Goal: Navigation & Orientation: Find specific page/section

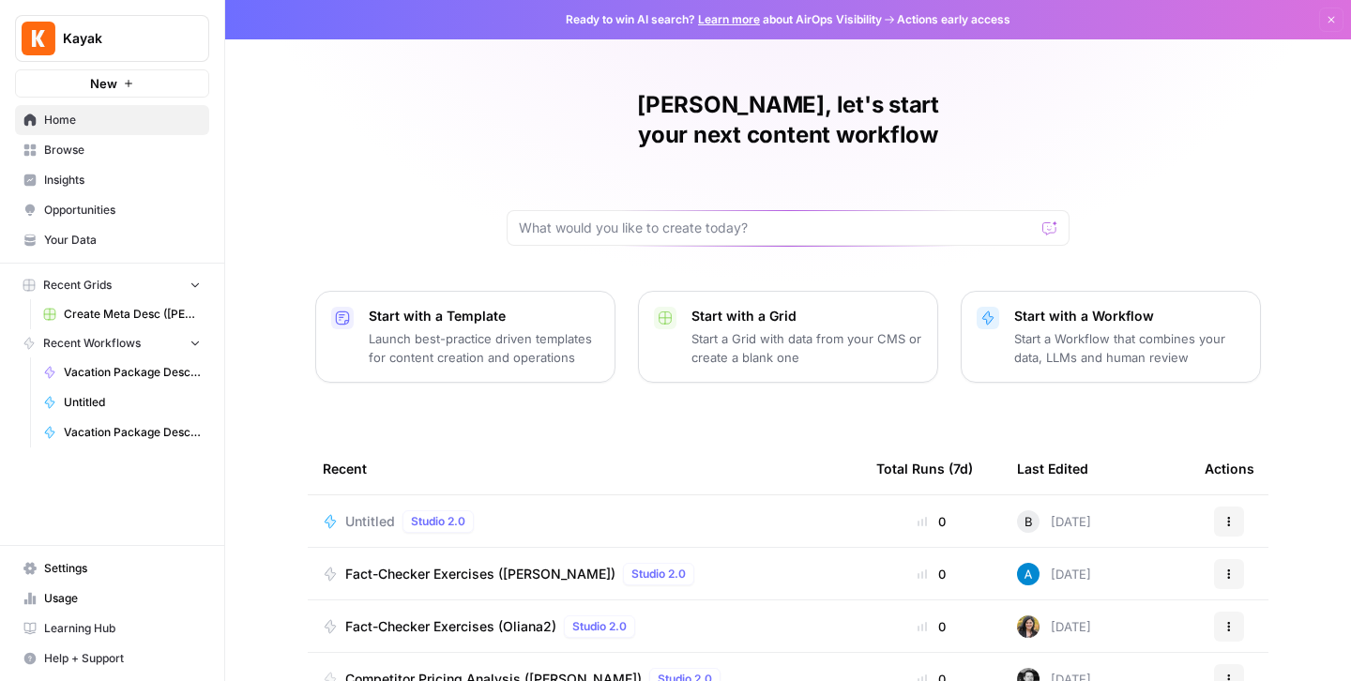
click at [88, 153] on span "Browse" at bounding box center [122, 150] width 157 height 17
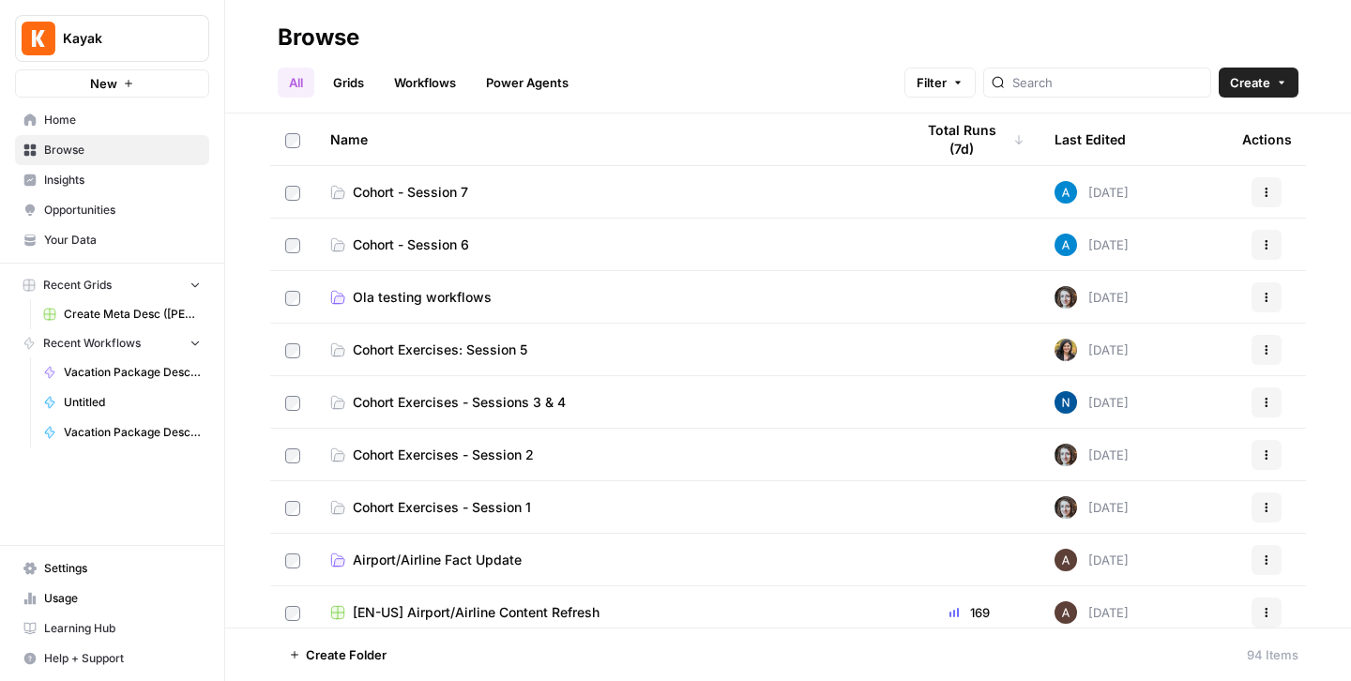
click at [430, 235] on span "Cohort - Session 6" at bounding box center [411, 244] width 116 height 19
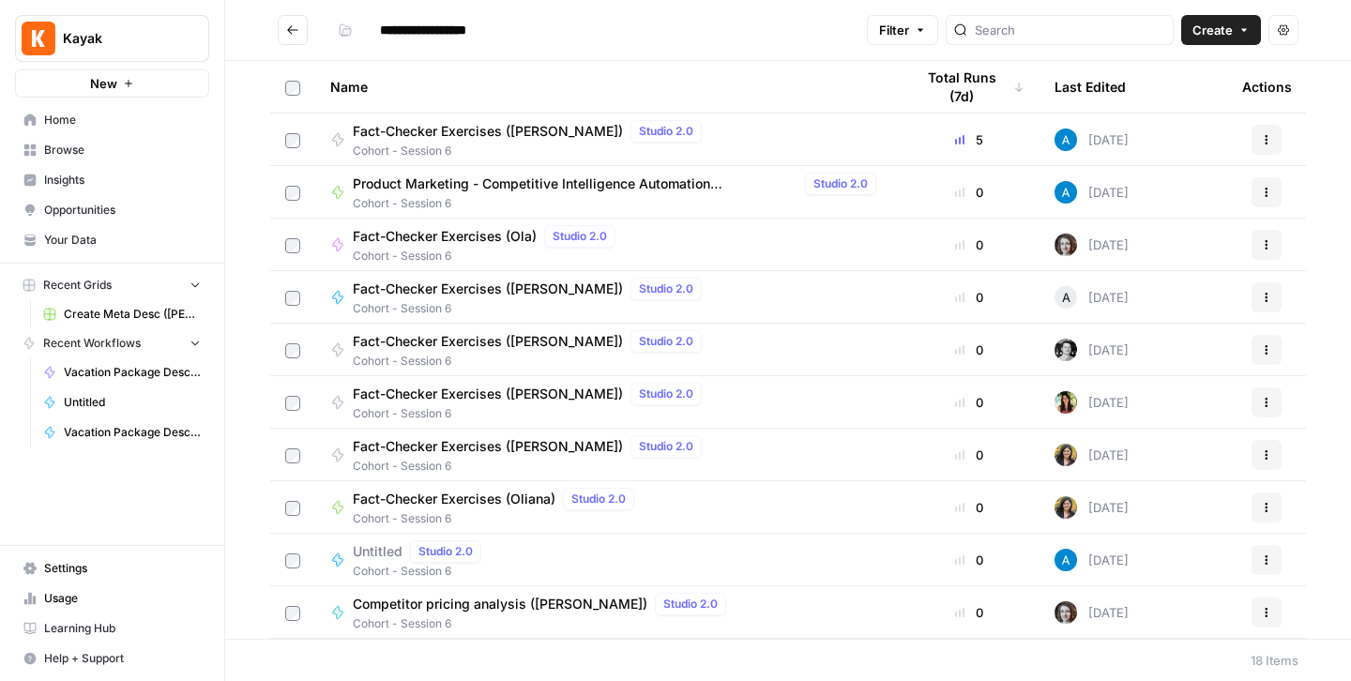
click at [514, 143] on span "Cohort - Session 6" at bounding box center [531, 151] width 356 height 17
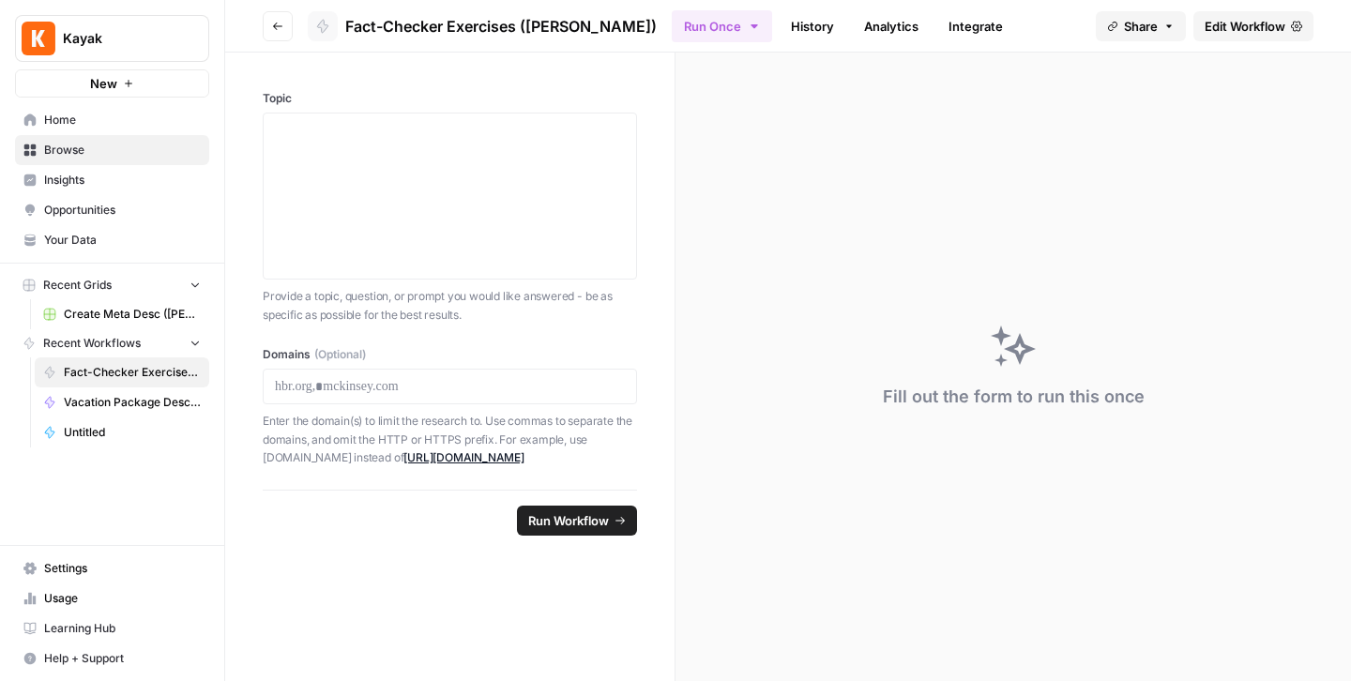
click at [268, 26] on button "Go back" at bounding box center [278, 26] width 30 height 30
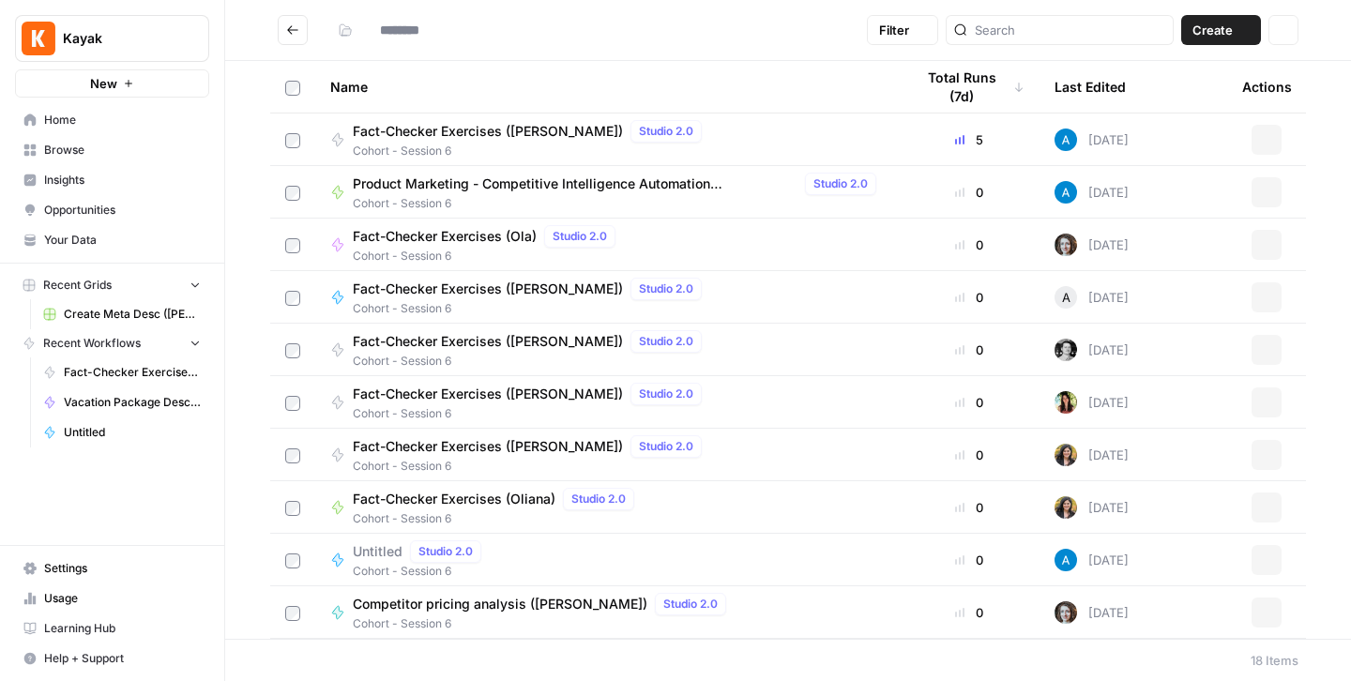
type input "**********"
click at [125, 320] on span "Create Meta Desc ([PERSON_NAME]) Grid" at bounding box center [132, 314] width 137 height 17
type input "**********"
click at [306, 35] on button "Go back" at bounding box center [293, 30] width 30 height 30
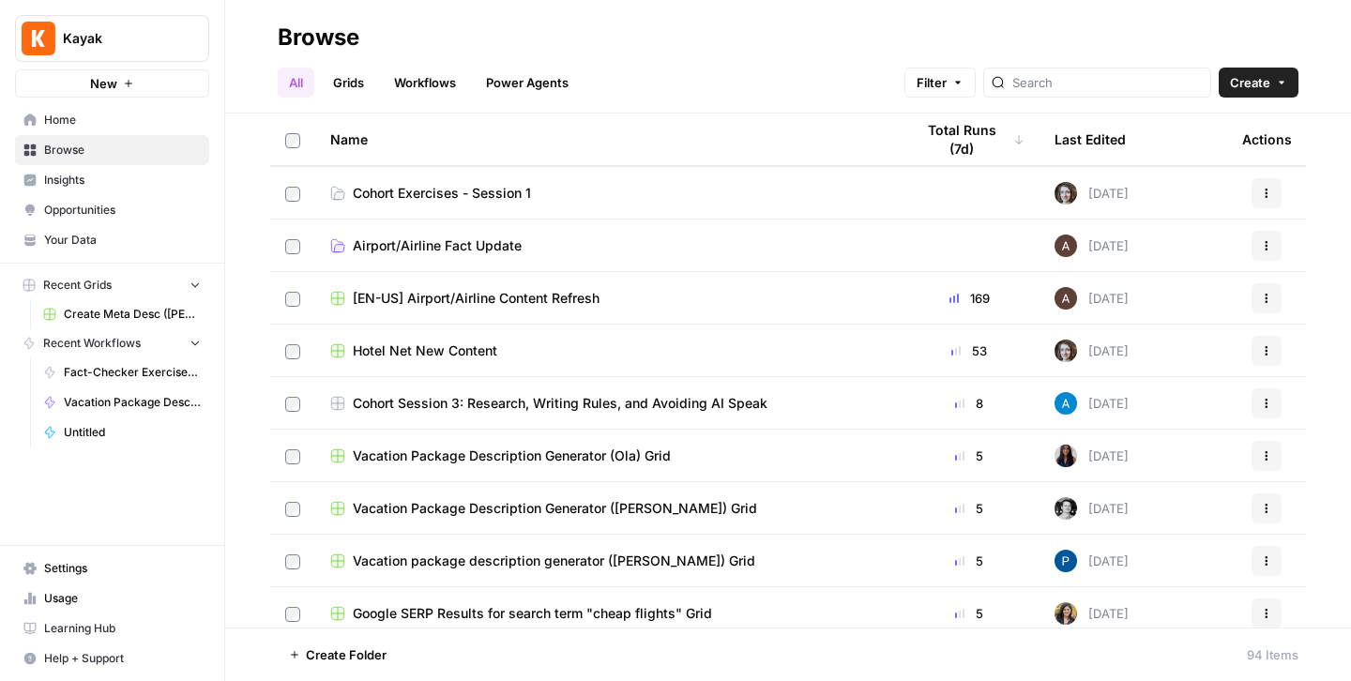
scroll to position [317, 0]
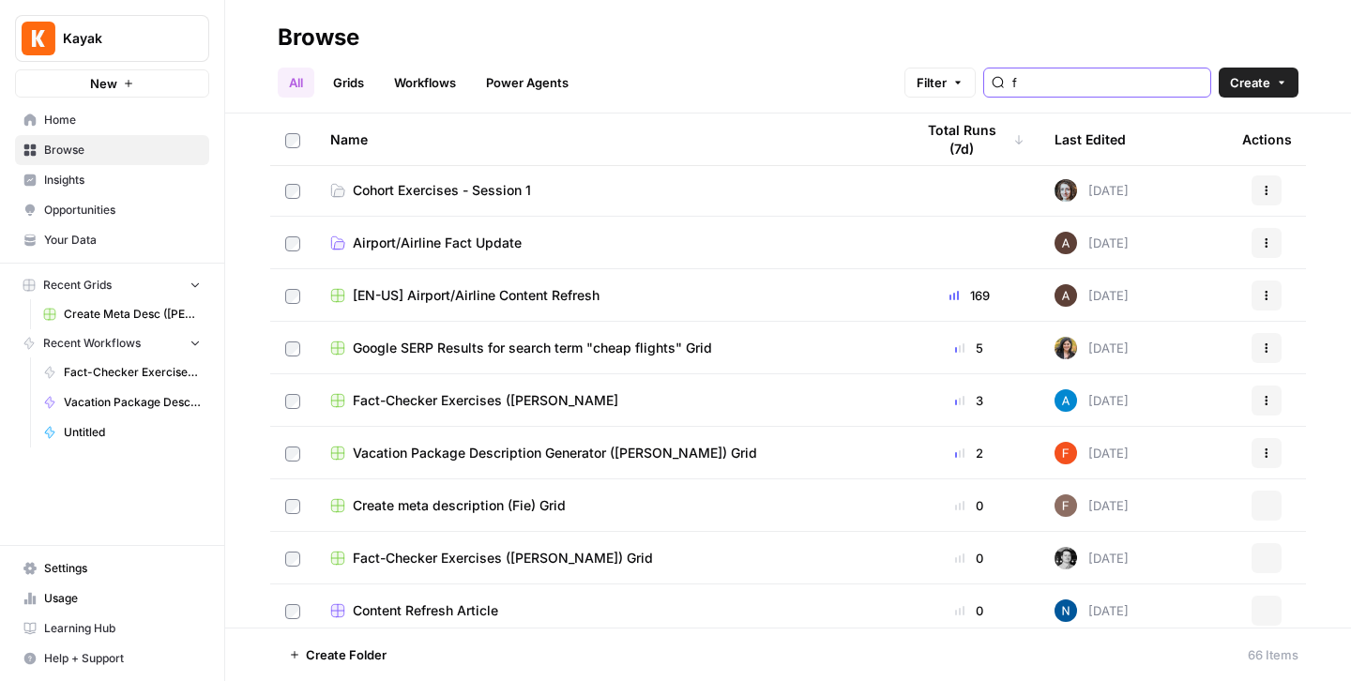
type input "f"
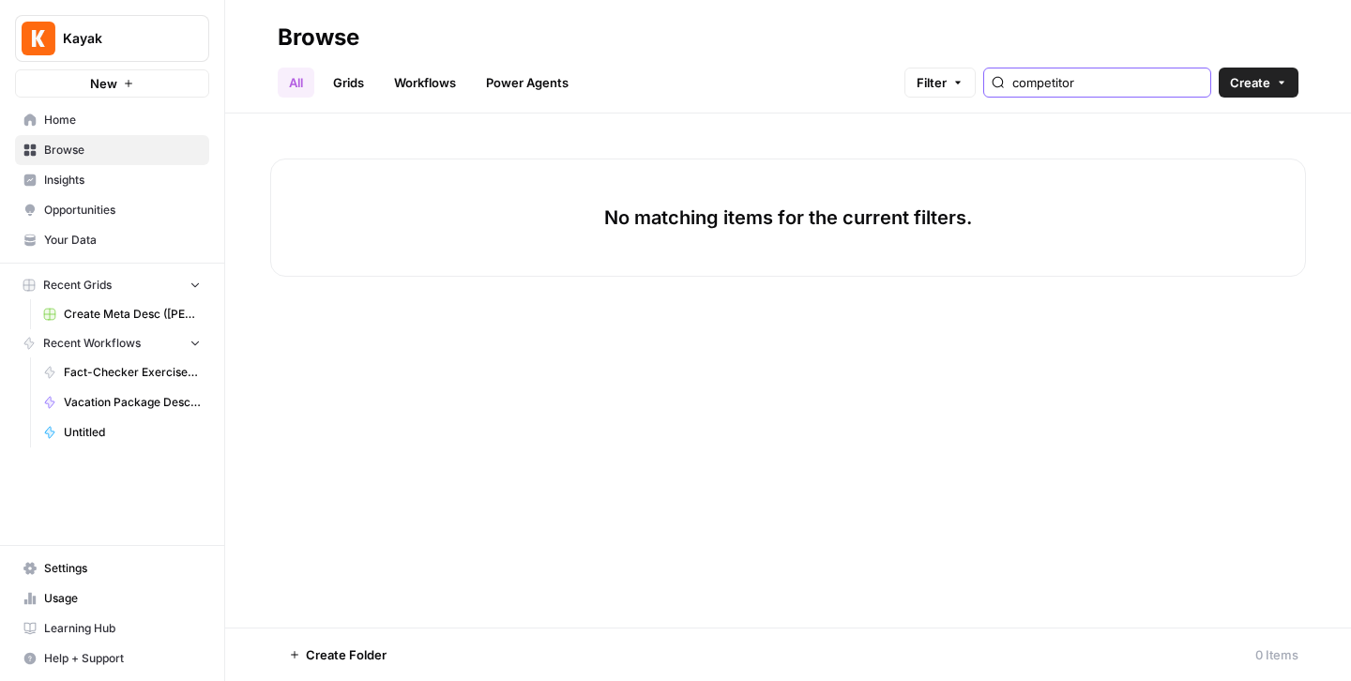
click at [1192, 80] on input "competitor" at bounding box center [1107, 82] width 190 height 19
type input "competitor"
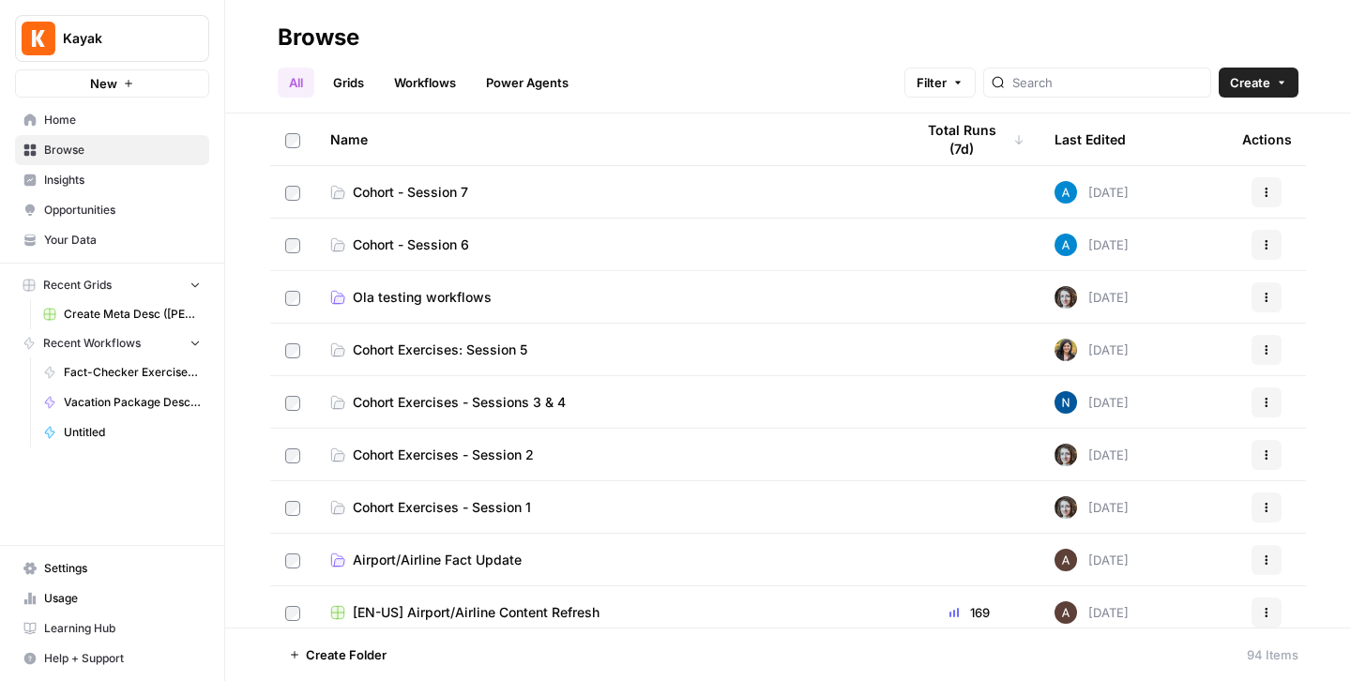
click at [169, 130] on link "Home" at bounding box center [112, 120] width 194 height 30
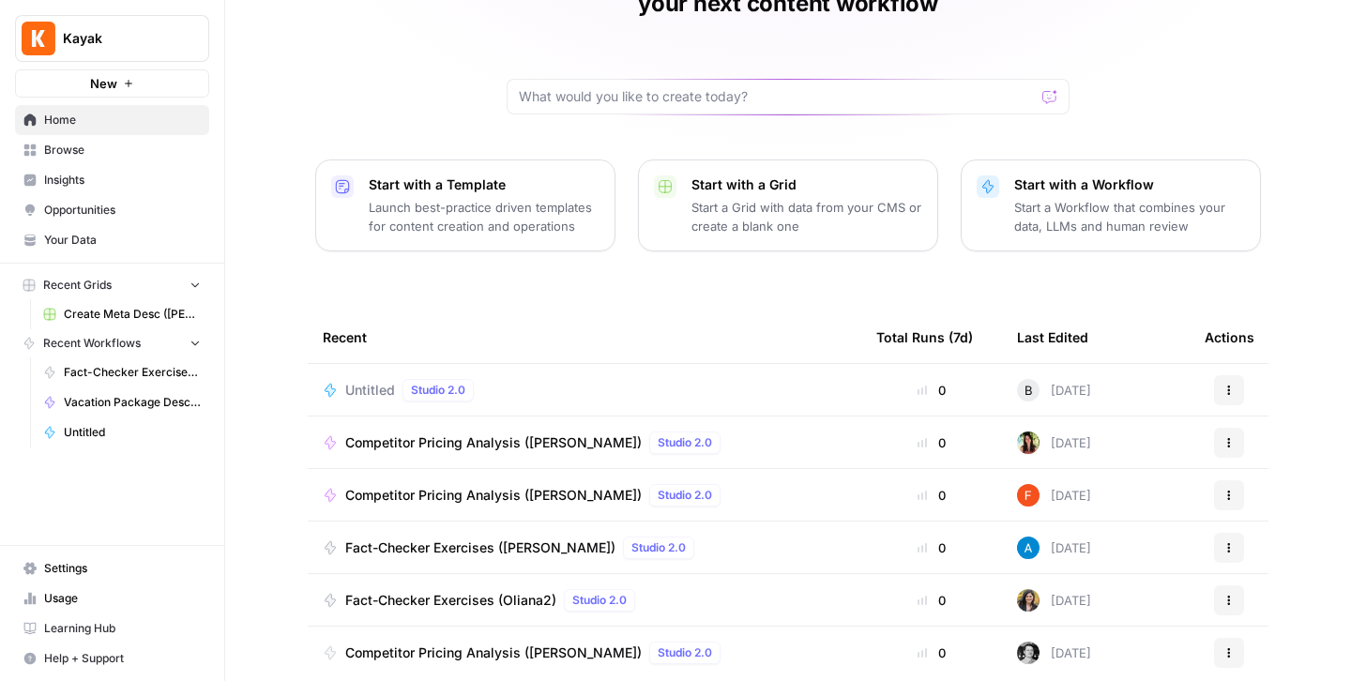
scroll to position [129, 0]
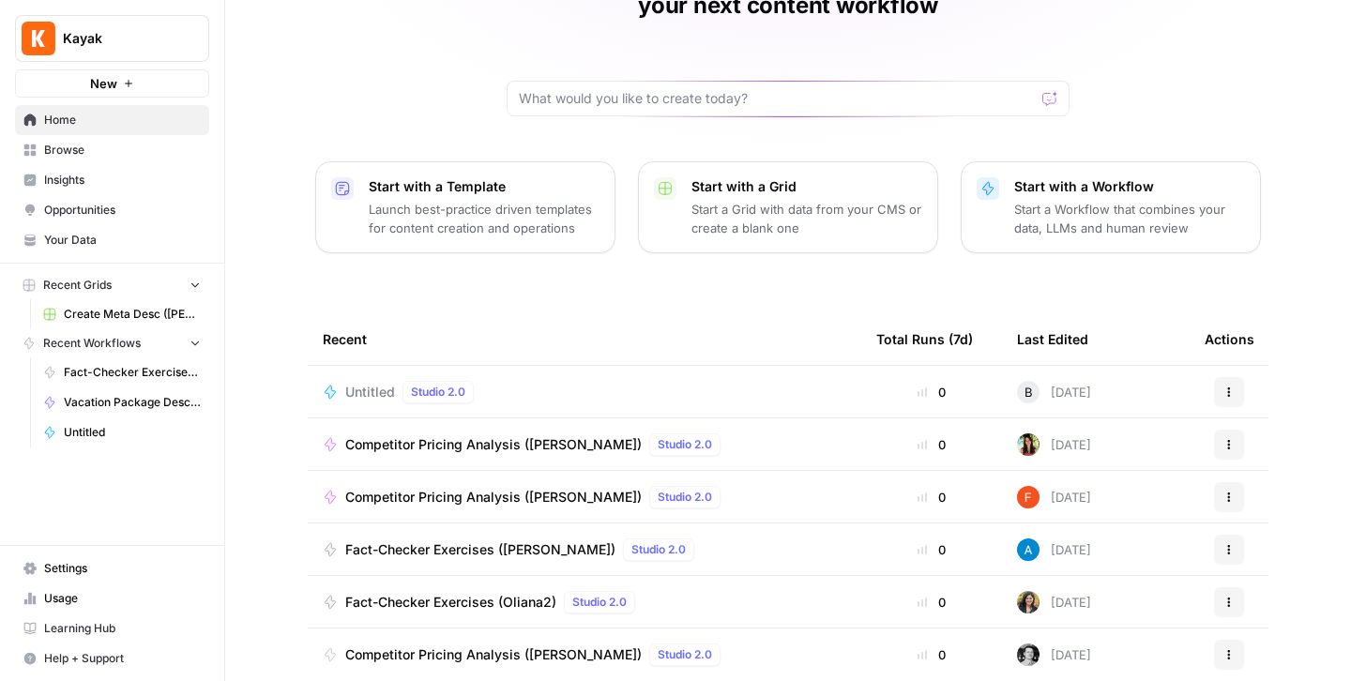
click at [531, 435] on span "Competitor Pricing Analysis ([PERSON_NAME])" at bounding box center [493, 444] width 296 height 19
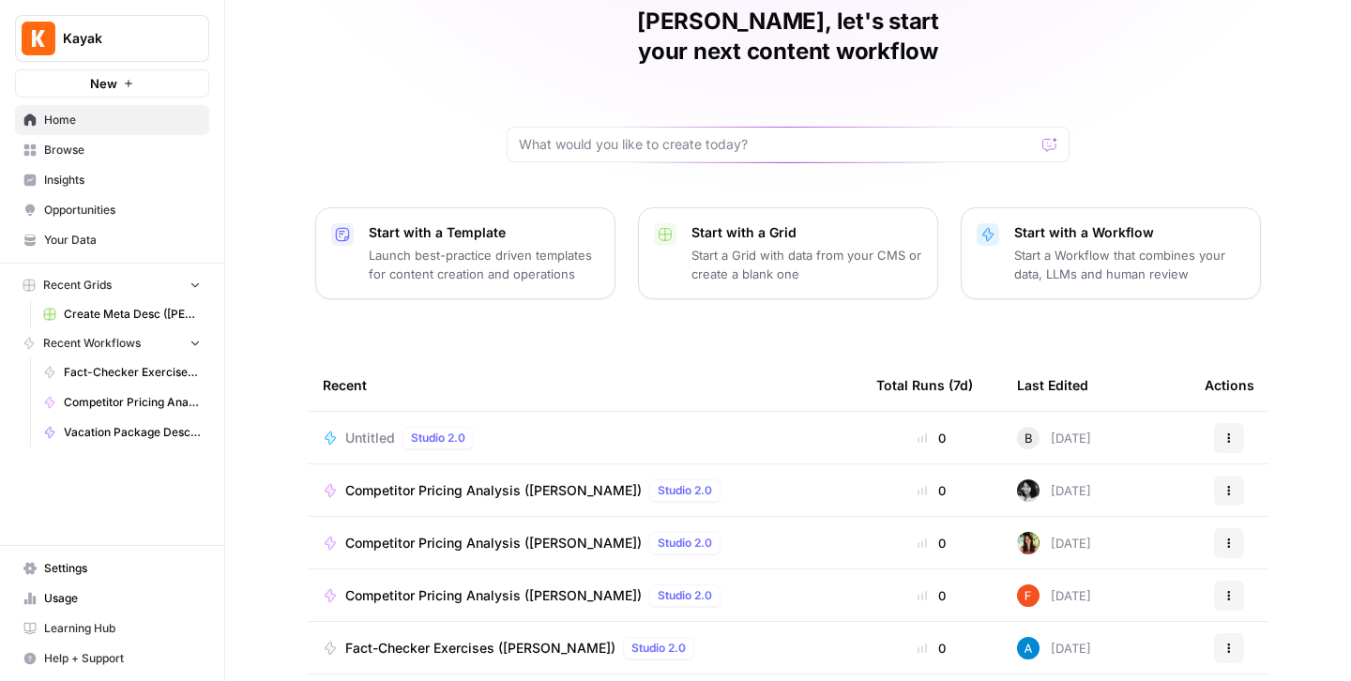
scroll to position [82, 0]
click at [1233, 487] on icon "button" at bounding box center [1228, 492] width 11 height 11
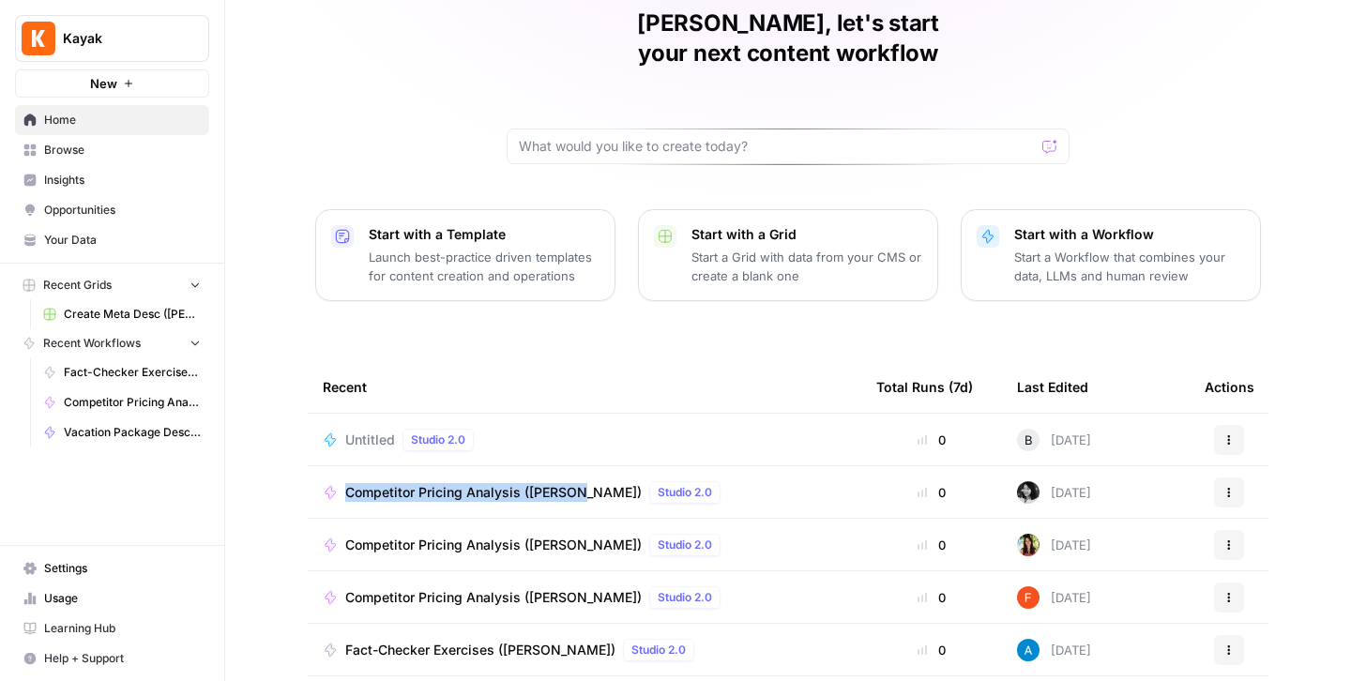
click at [502, 483] on span "Competitor Pricing Analysis ([PERSON_NAME])" at bounding box center [493, 492] width 296 height 19
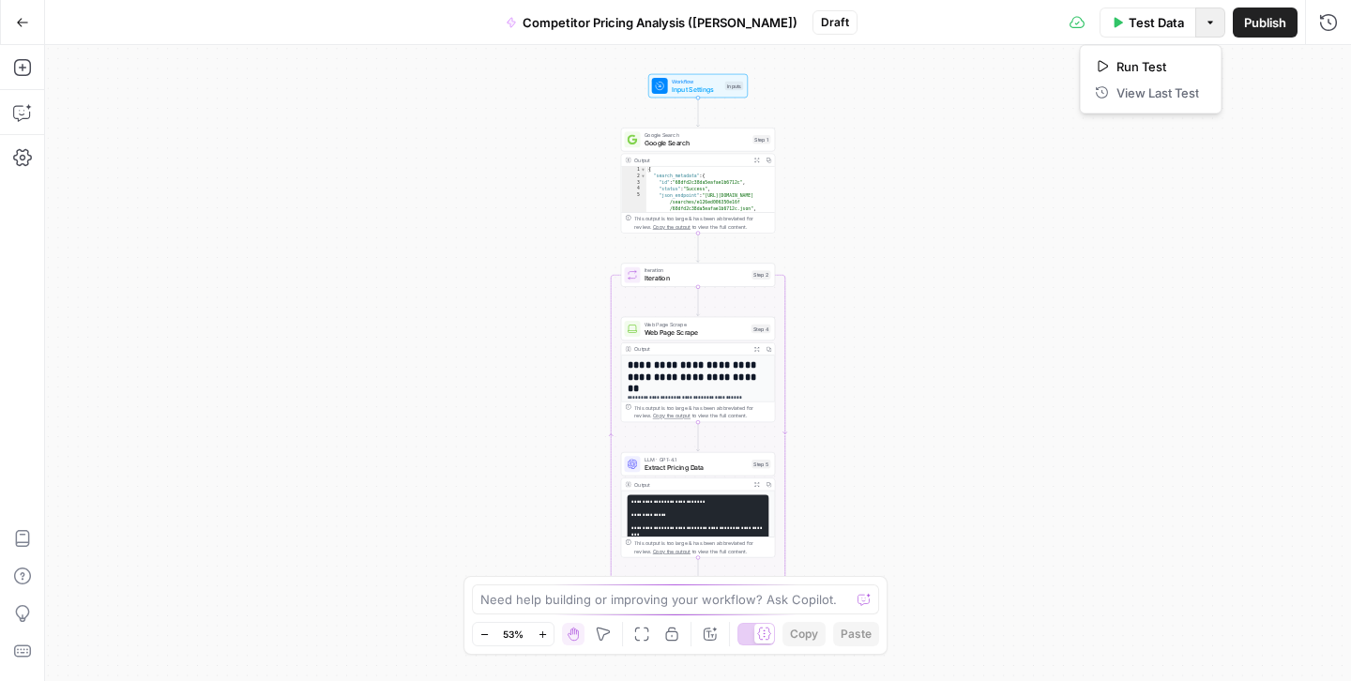
click at [1214, 28] on button "Options" at bounding box center [1210, 23] width 30 height 30
click at [16, 21] on icon "button" at bounding box center [22, 22] width 13 height 13
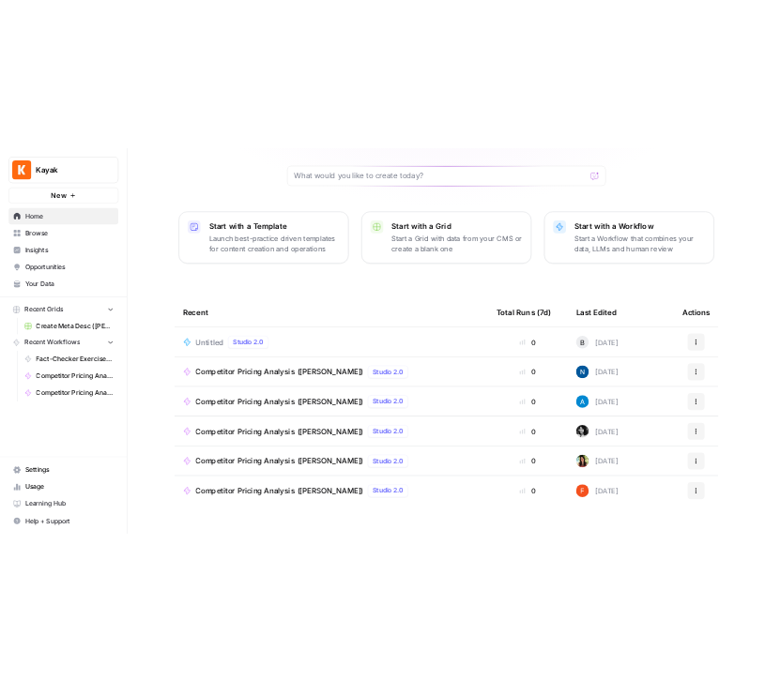
scroll to position [180, 0]
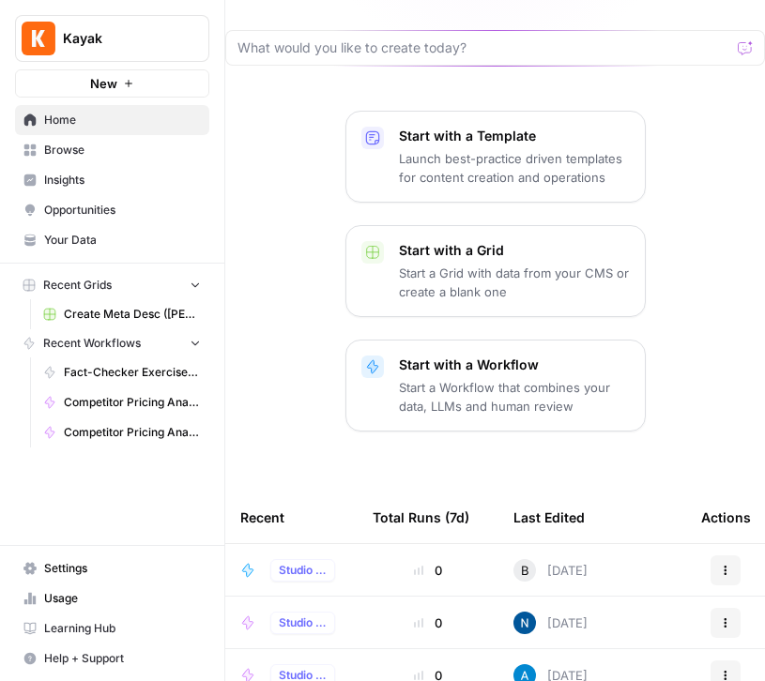
click at [246, 275] on div "Start with a Template Launch best-practice driven templates for content creatio…" at bounding box center [494, 271] width 539 height 321
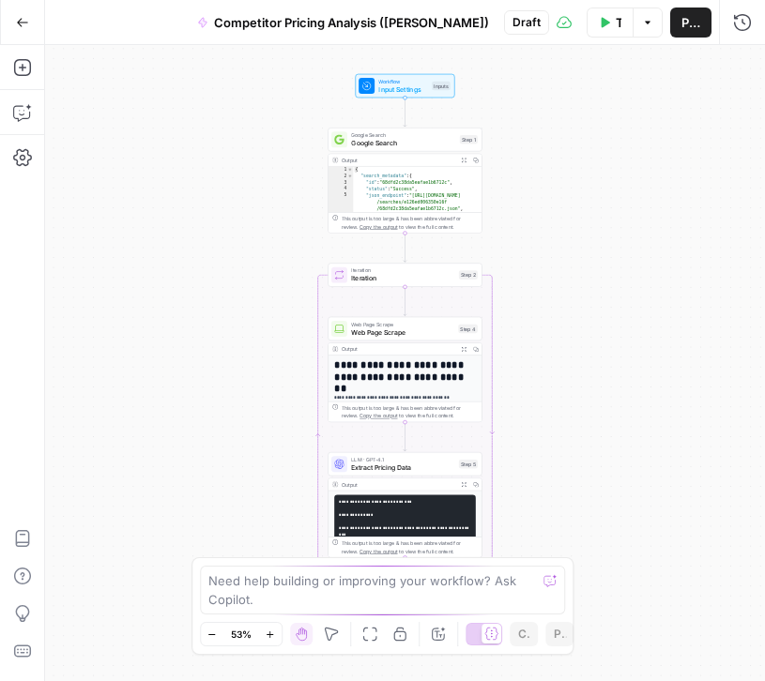
click at [31, 13] on button "Go Back" at bounding box center [23, 23] width 34 height 34
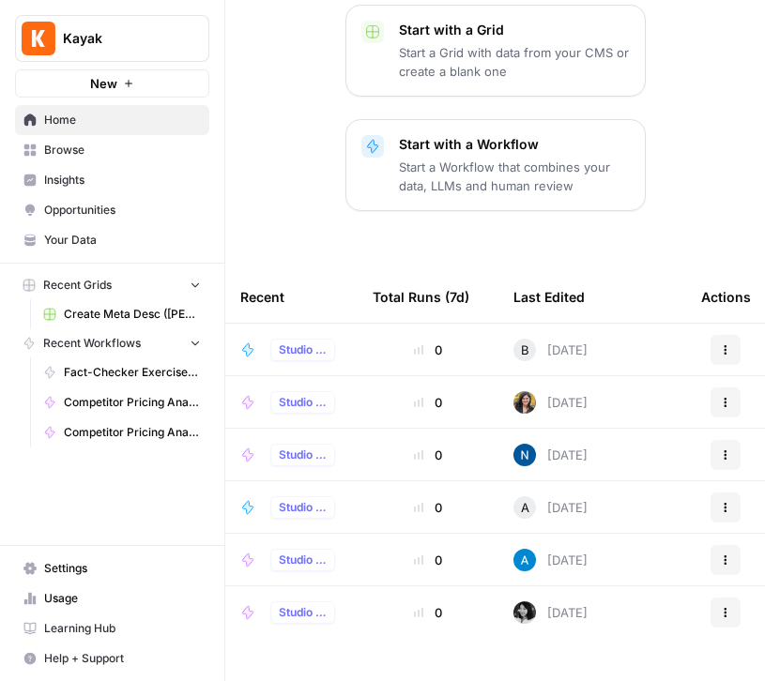
scroll to position [411, 0]
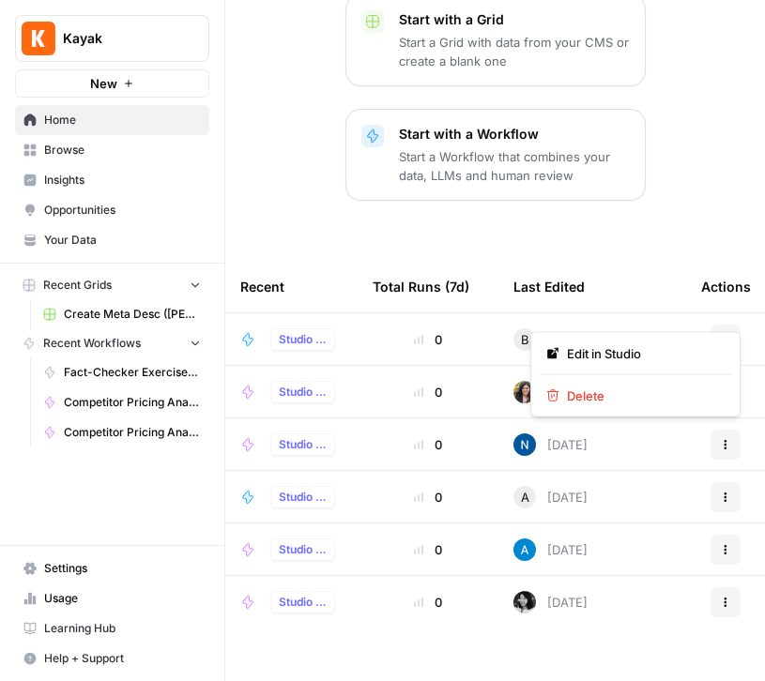
click at [716, 325] on button "Actions" at bounding box center [725, 340] width 30 height 30
click at [664, 193] on div "[PERSON_NAME], let's start your next content workflow Start with a Template Lau…" at bounding box center [494, 150] width 539 height 1122
click at [722, 366] on td "Actions" at bounding box center [725, 392] width 79 height 52
click at [721, 387] on icon "button" at bounding box center [725, 392] width 11 height 11
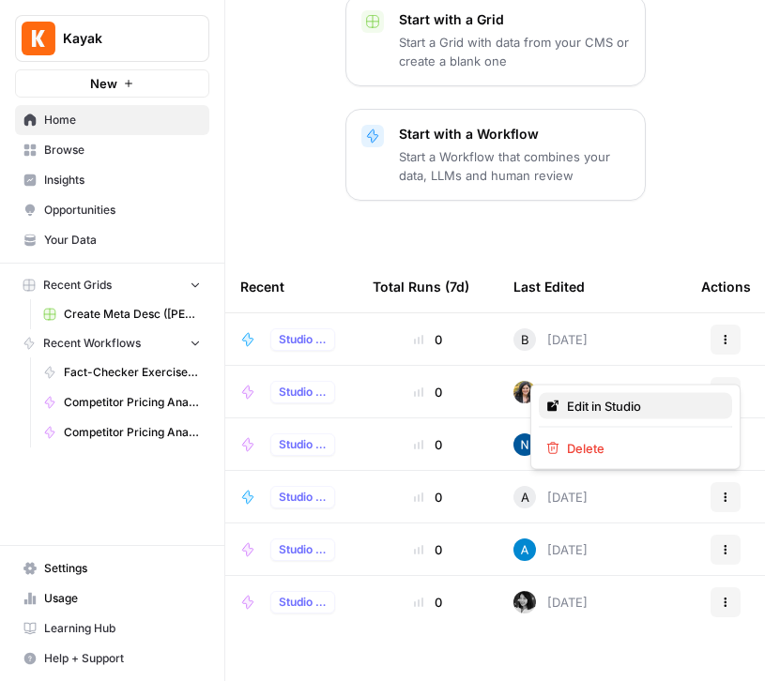
click at [654, 397] on span "Edit in Studio" at bounding box center [642, 406] width 150 height 19
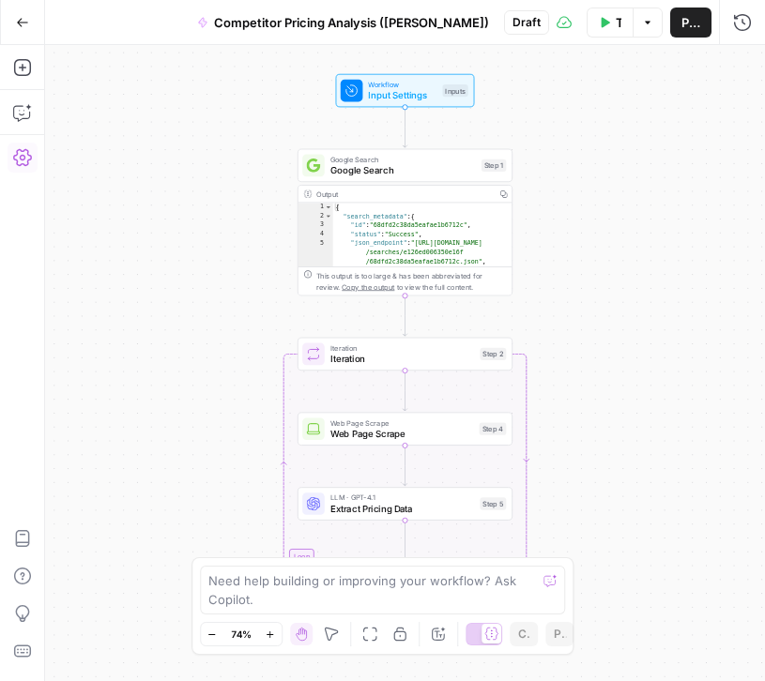
click at [24, 163] on icon "button" at bounding box center [22, 157] width 19 height 19
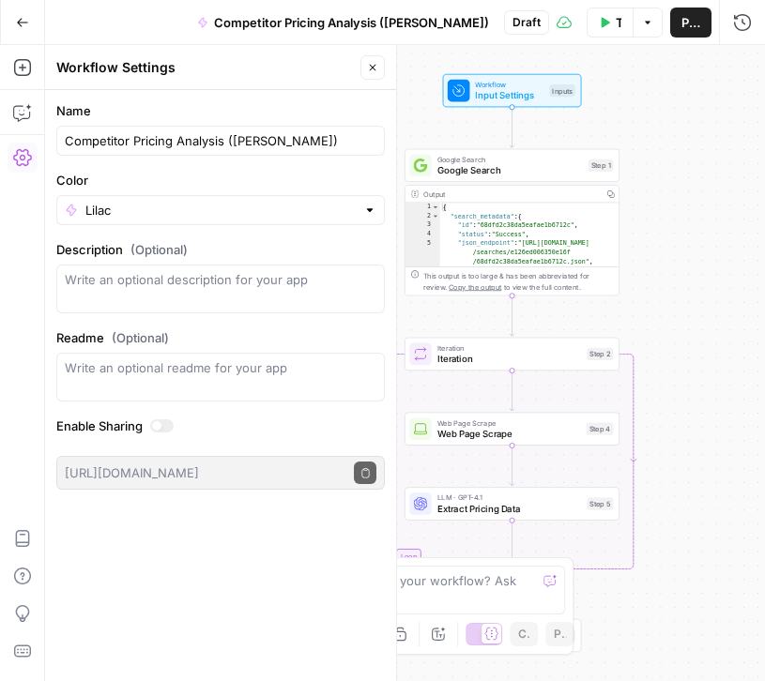
click at [369, 67] on icon "button" at bounding box center [372, 67] width 11 height 11
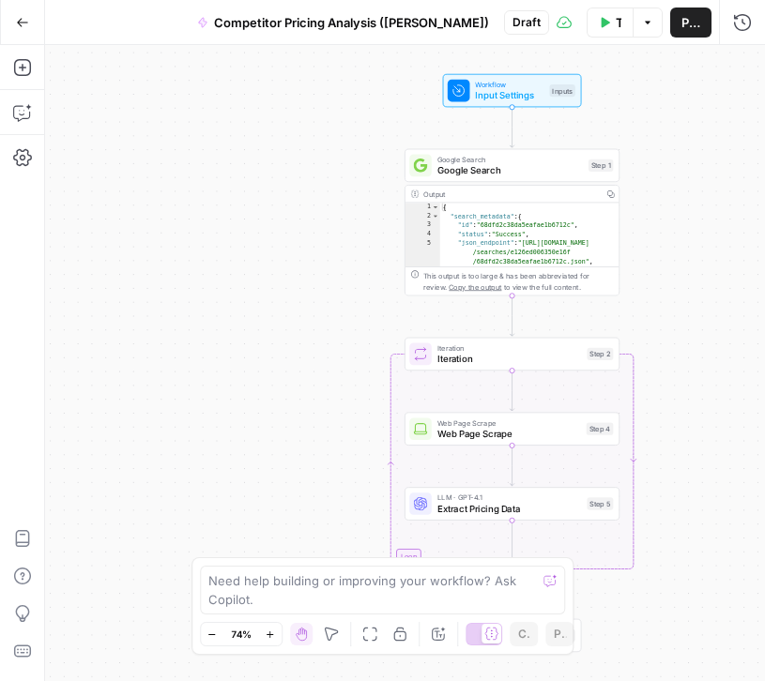
click at [18, 10] on button "Go Back" at bounding box center [23, 23] width 34 height 34
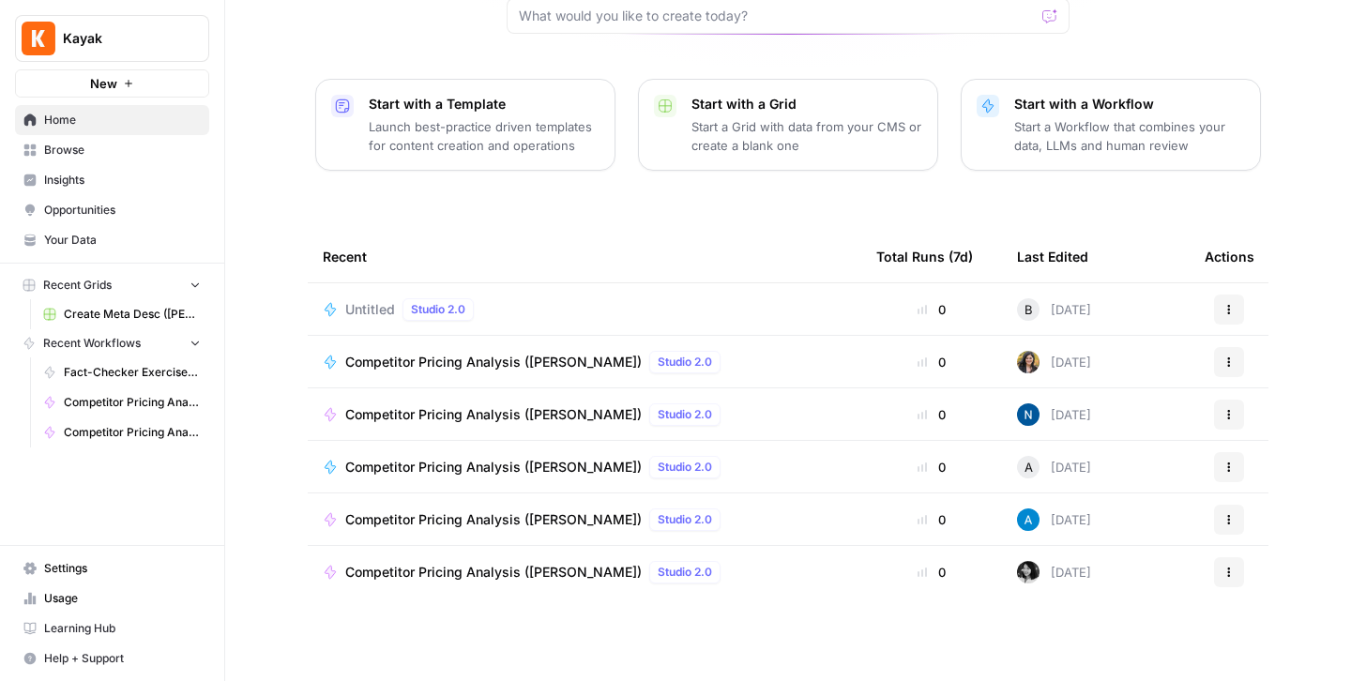
scroll to position [182, 0]
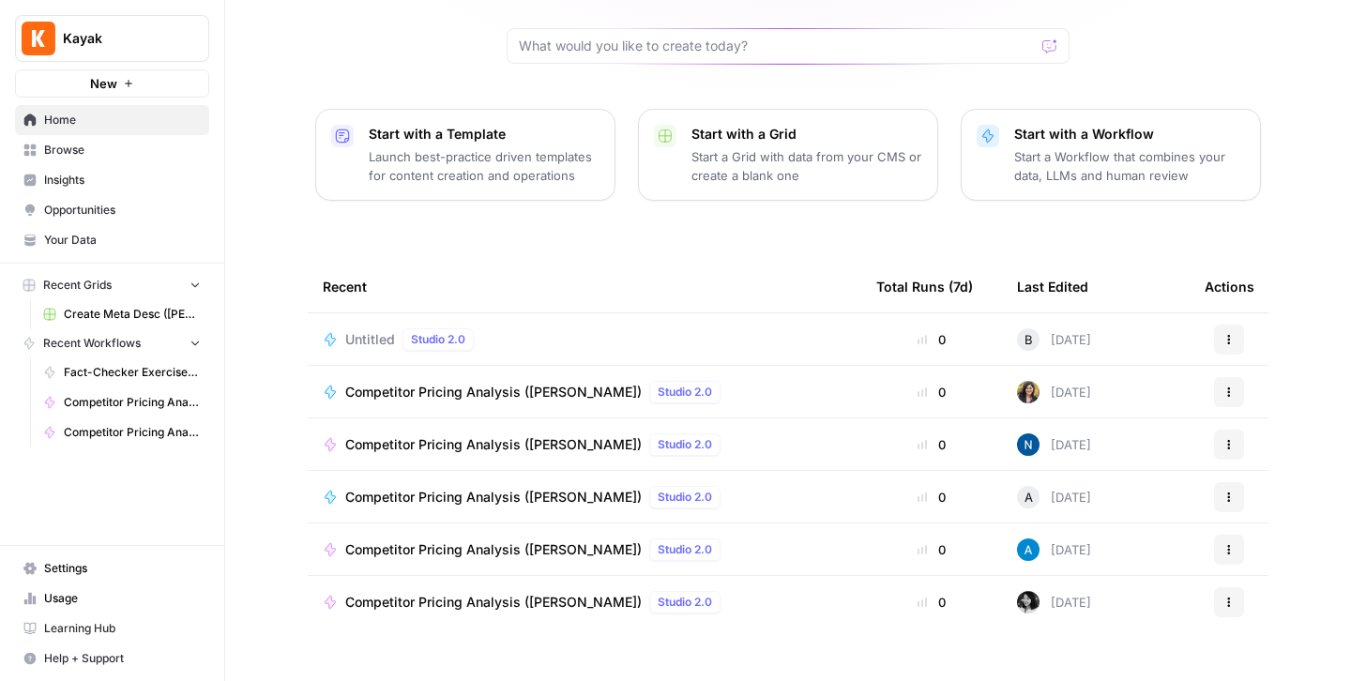
click at [934, 52] on div "[PERSON_NAME], let's start your next content workflow Start with a Template Lau…" at bounding box center [788, 264] width 1126 height 893
